Goal: Transaction & Acquisition: Book appointment/travel/reservation

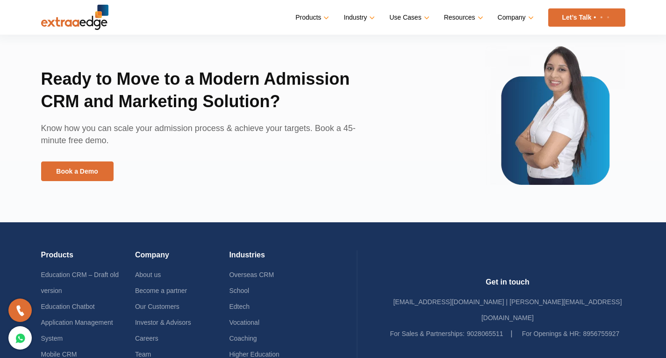
scroll to position [2149, 0]
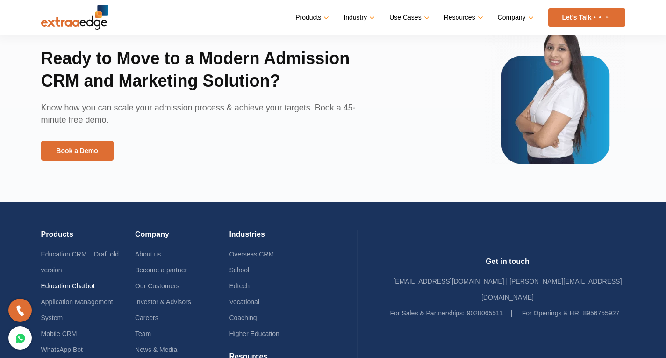
click at [71, 282] on link "Education Chatbot" at bounding box center [68, 285] width 54 height 7
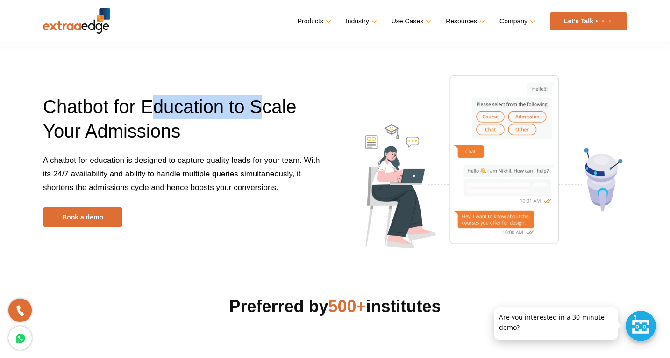
drag, startPoint x: 153, startPoint y: 107, endPoint x: 261, endPoint y: 108, distance: 108.0
click at [261, 108] on span "Chatbot for Education to Scale Your Admissions" at bounding box center [170, 118] width 254 height 45
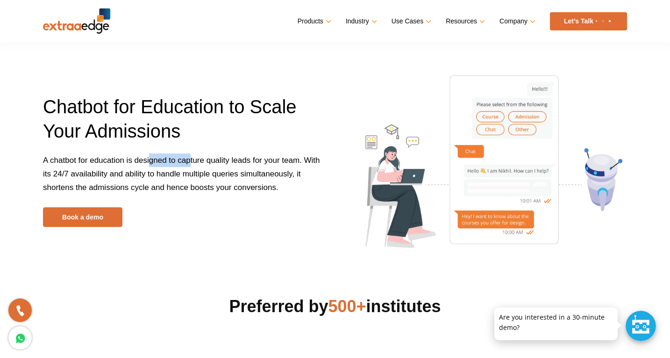
drag, startPoint x: 148, startPoint y: 161, endPoint x: 189, endPoint y: 159, distance: 40.7
click at [189, 159] on span "A chatbot for education is designed to capture quality leads for your team. Wit…" at bounding box center [181, 174] width 277 height 36
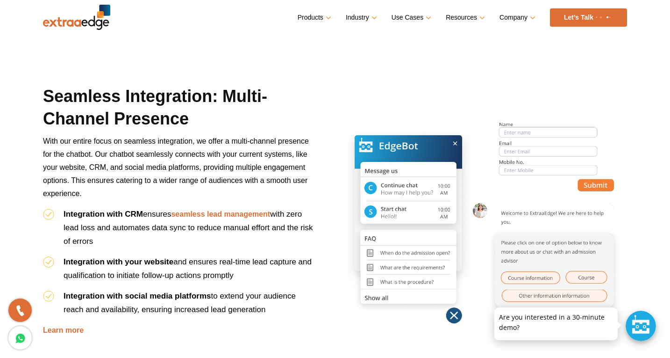
scroll to position [1636, 0]
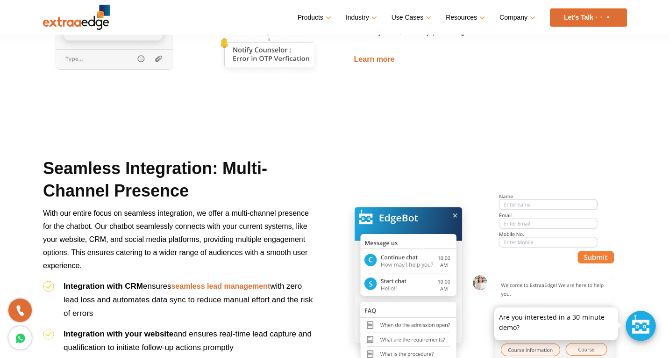
click at [574, 20] on link "Let’s Talk" at bounding box center [588, 17] width 77 height 18
